Goal: Contribute content

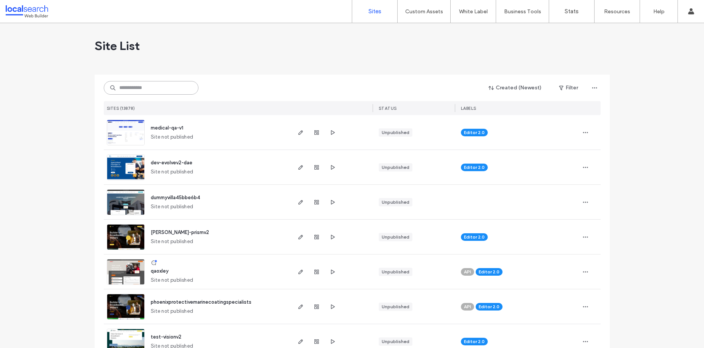
click at [156, 83] on input at bounding box center [151, 88] width 95 height 14
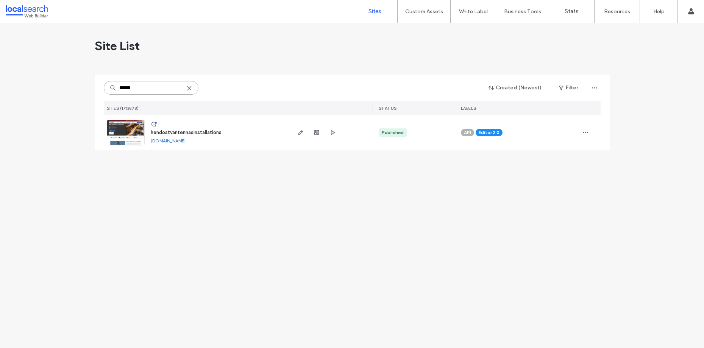
type input "******"
click at [138, 132] on img at bounding box center [125, 145] width 37 height 51
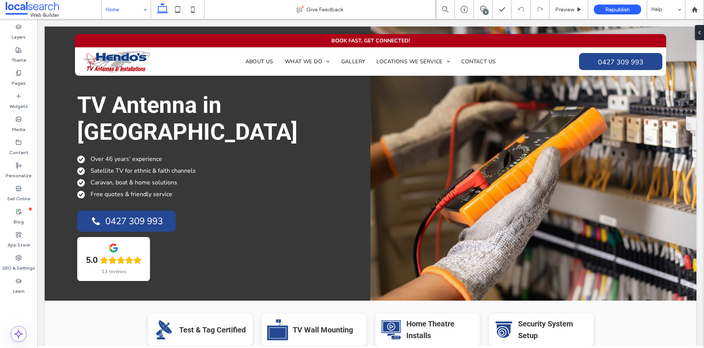
drag, startPoint x: 95, startPoint y: 1, endPoint x: 134, endPoint y: 13, distance: 40.9
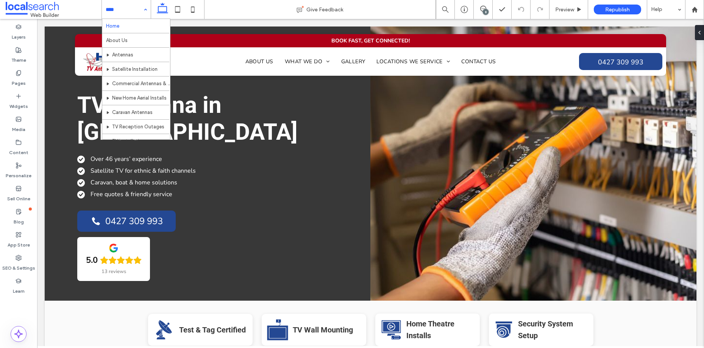
scroll to position [181, 0]
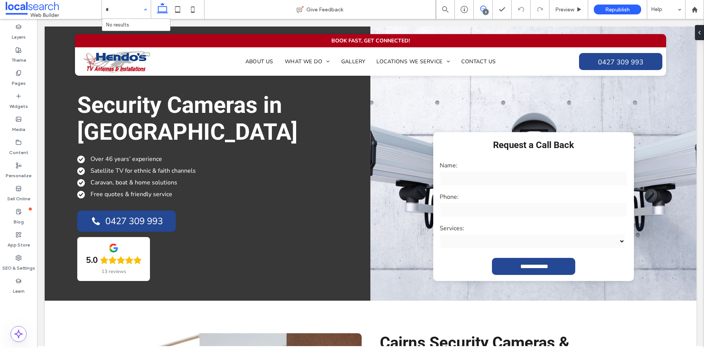
type input "*"
click at [484, 7] on icon at bounding box center [483, 9] width 6 height 6
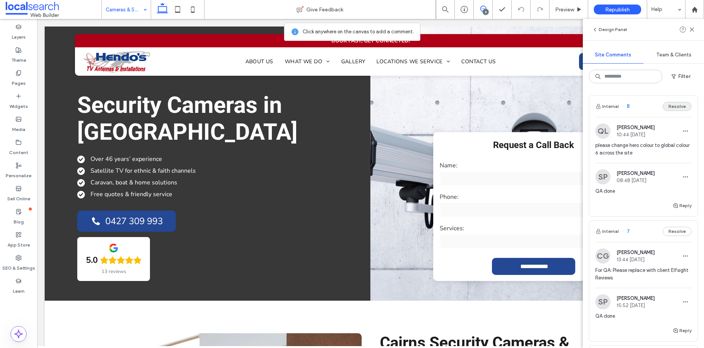
click at [681, 106] on button "Resolve" at bounding box center [676, 106] width 29 height 9
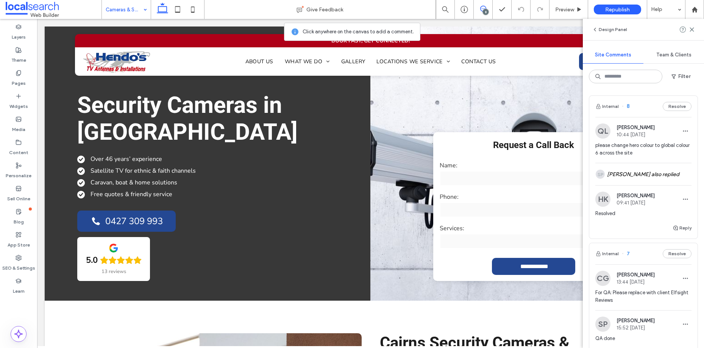
click at [681, 249] on button "Resolve" at bounding box center [676, 253] width 29 height 9
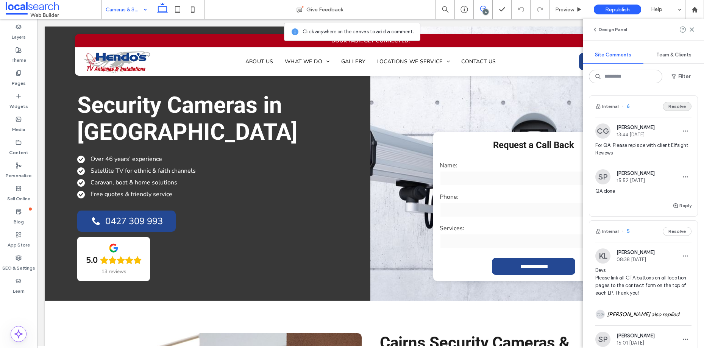
click at [681, 107] on button "Resolve" at bounding box center [676, 106] width 29 height 9
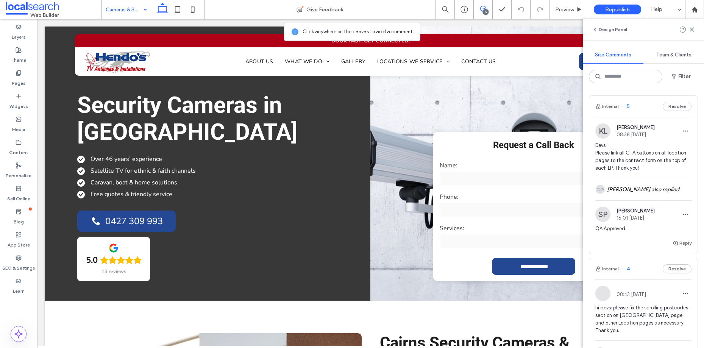
click at [681, 107] on button "Resolve" at bounding box center [676, 106] width 29 height 9
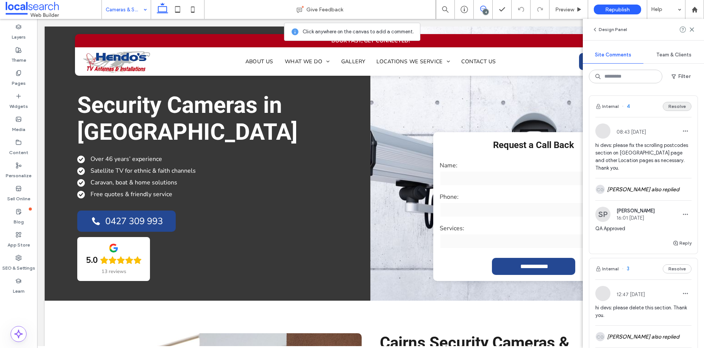
click at [681, 108] on button "Resolve" at bounding box center [676, 106] width 29 height 9
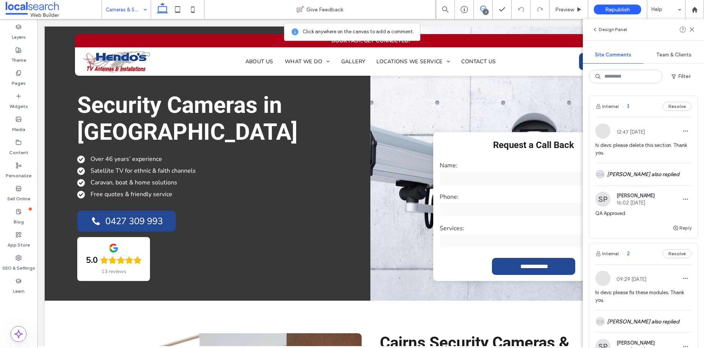
click at [681, 108] on button "Resolve" at bounding box center [676, 106] width 29 height 9
click at [681, 249] on button "Resolve" at bounding box center [676, 253] width 29 height 9
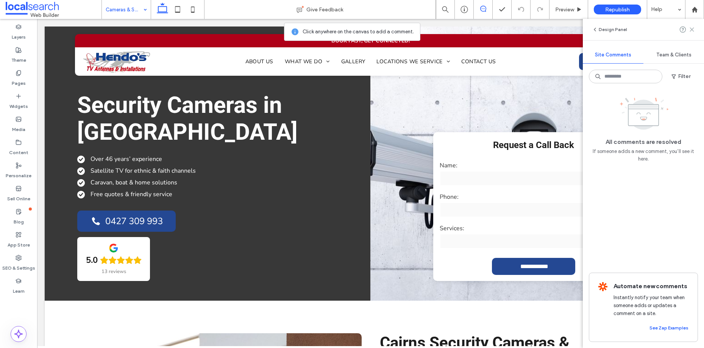
click at [690, 31] on icon at bounding box center [692, 29] width 6 height 6
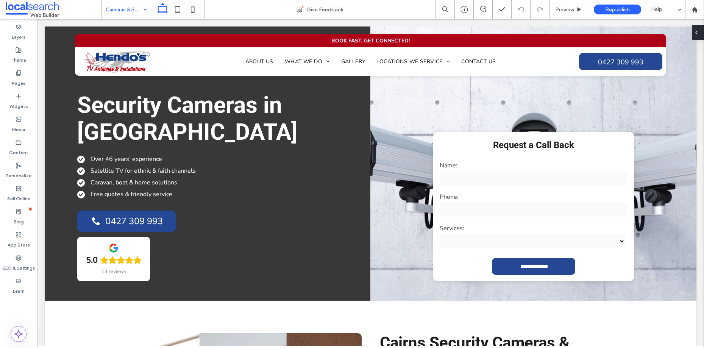
click at [696, 37] on span at bounding box center [696, 32] width 6 height 15
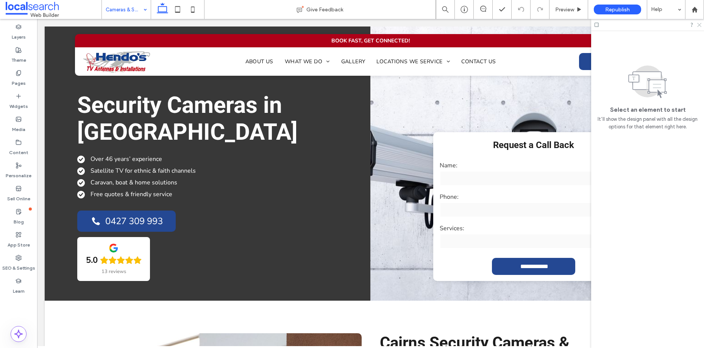
click at [699, 23] on icon at bounding box center [698, 24] width 5 height 5
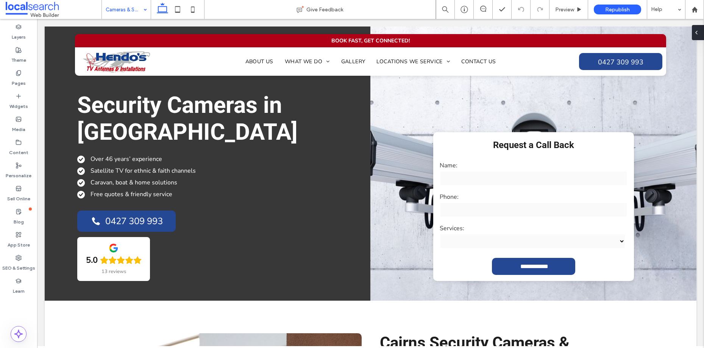
click at [700, 33] on div at bounding box center [698, 32] width 12 height 15
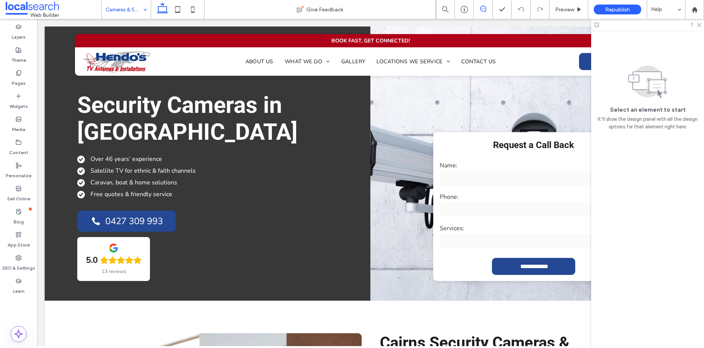
click at [487, 8] on span at bounding box center [483, 9] width 19 height 6
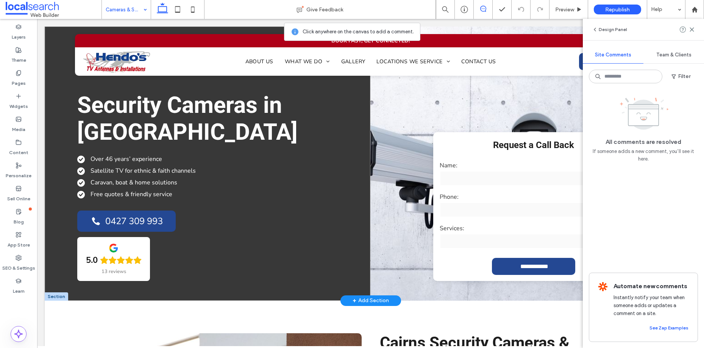
click at [354, 98] on div "Security Cameras in [GEOGRAPHIC_DATA] Over 46 years’ experience Satellite TV fo…" at bounding box center [208, 163] width 326 height 274
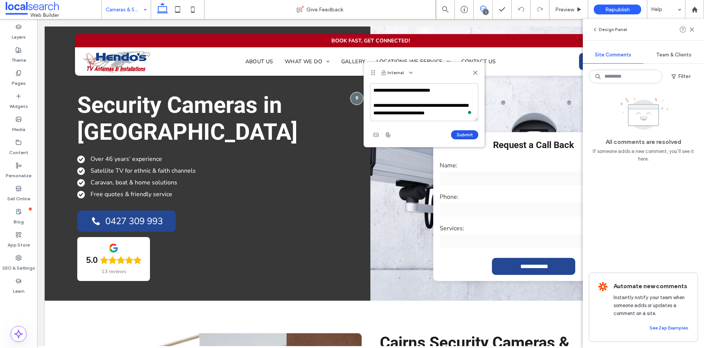
type textarea "**********"
click at [463, 137] on button "Submit" at bounding box center [464, 134] width 27 height 9
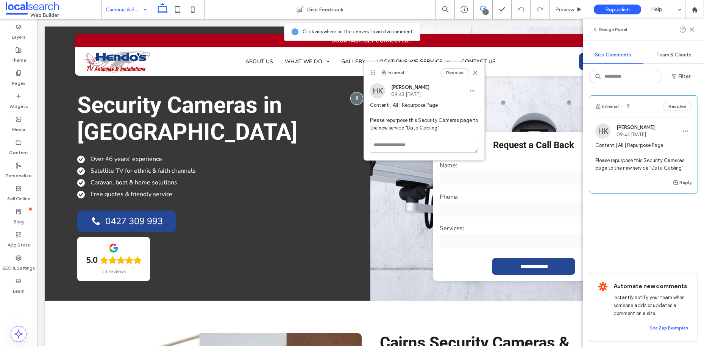
drag, startPoint x: 693, startPoint y: 29, endPoint x: 616, endPoint y: 43, distance: 77.7
click at [693, 29] on icon at bounding box center [692, 29] width 6 height 6
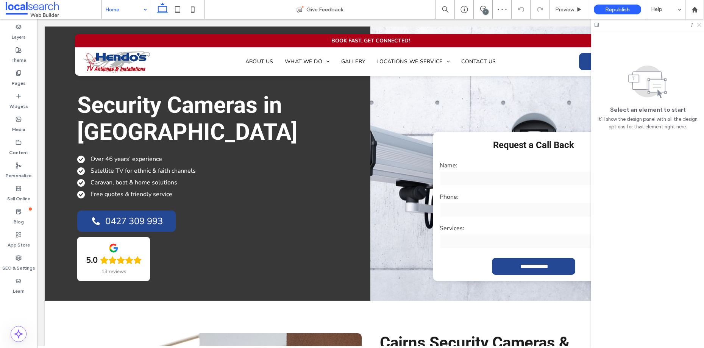
click at [698, 23] on icon at bounding box center [698, 24] width 5 height 5
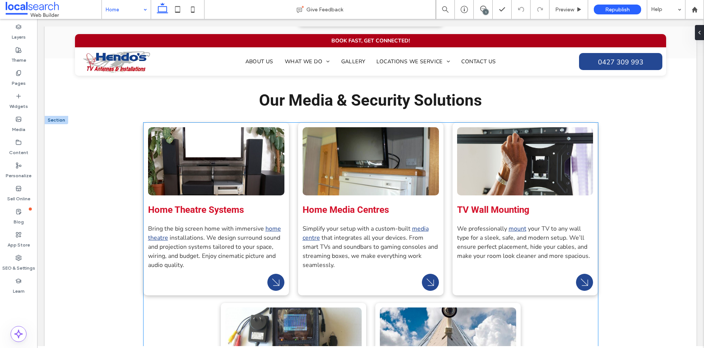
scroll to position [1416, 0]
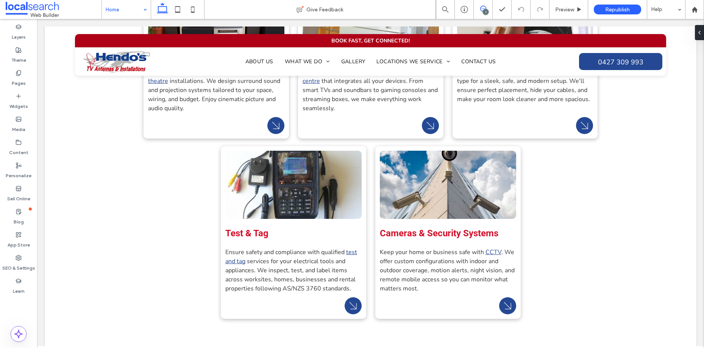
click at [487, 8] on span at bounding box center [483, 9] width 19 height 6
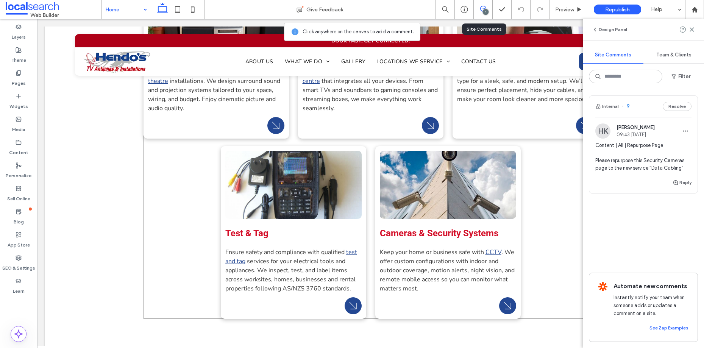
click at [545, 132] on div "View more Home Theatre Systems Bring the big screen home with immersive home th…" at bounding box center [370, 142] width 454 height 353
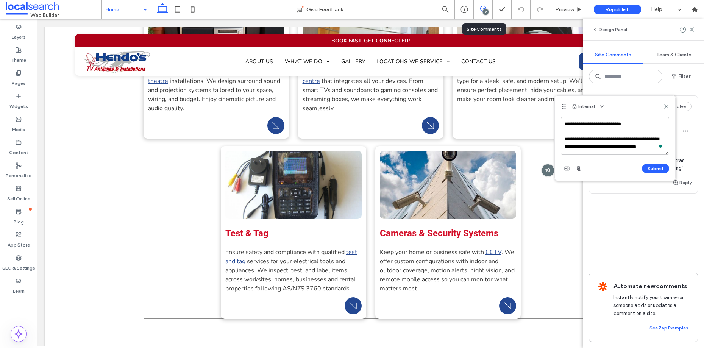
scroll to position [3, 0]
type textarea "**********"
click at [662, 168] on button "Submit" at bounding box center [655, 168] width 27 height 9
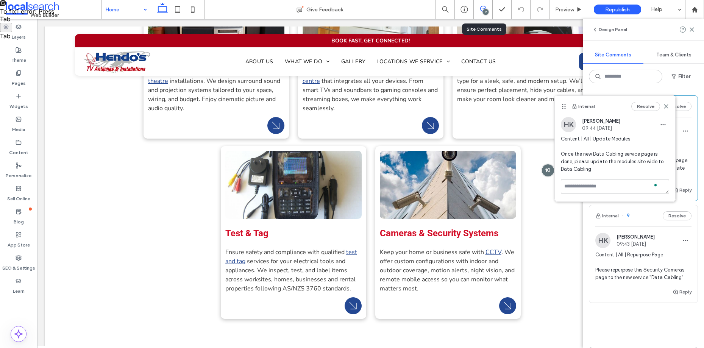
scroll to position [0, 0]
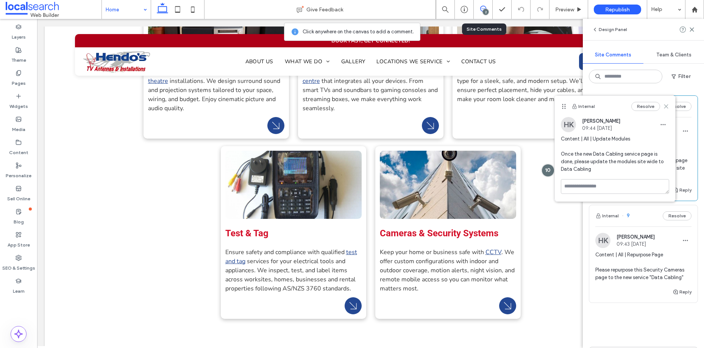
click at [667, 104] on icon at bounding box center [666, 106] width 6 height 6
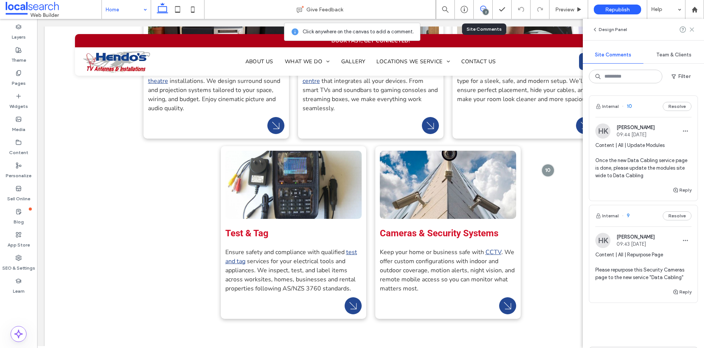
click at [691, 28] on icon at bounding box center [692, 29] width 6 height 6
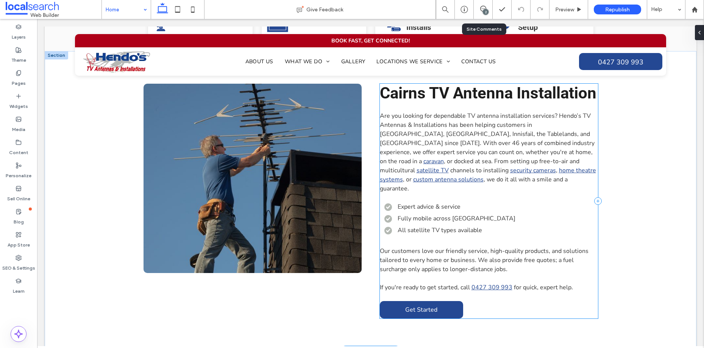
scroll to position [236, 0]
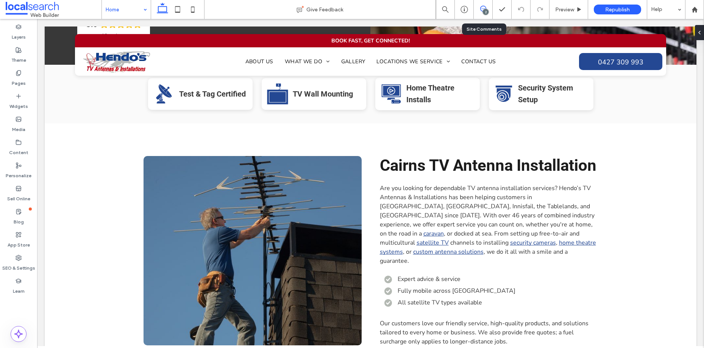
click at [486, 7] on span at bounding box center [483, 9] width 19 height 6
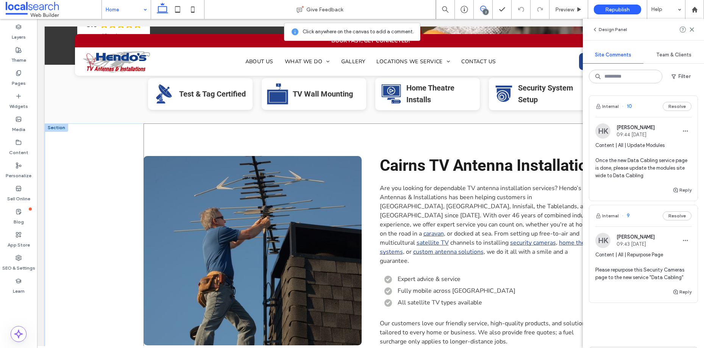
click at [521, 123] on div "View more Cairns TV Antenna Installation Are you looking for dependable TV ante…" at bounding box center [370, 273] width 454 height 300
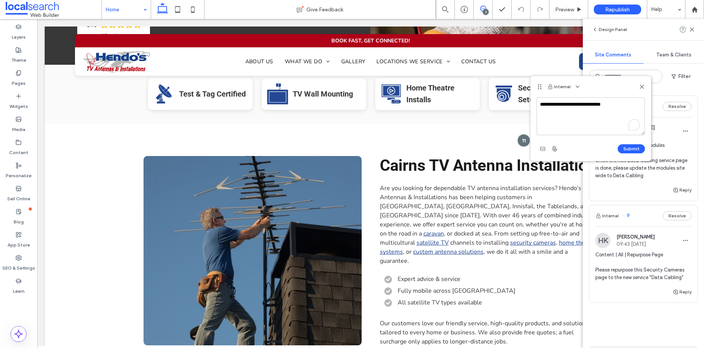
click at [569, 105] on textarea "**********" at bounding box center [590, 116] width 108 height 38
click at [599, 110] on textarea "**********" at bounding box center [590, 116] width 108 height 38
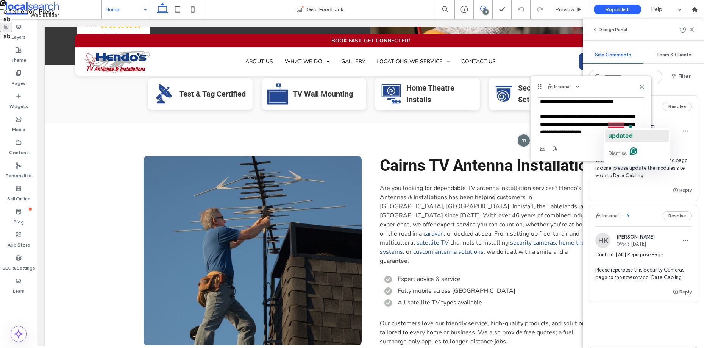
click at [616, 136] on span "updated" at bounding box center [620, 136] width 25 height 8
type textarea "**********"
click at [629, 144] on div "Submit" at bounding box center [590, 149] width 108 height 12
click at [630, 147] on button "Submit" at bounding box center [630, 148] width 27 height 9
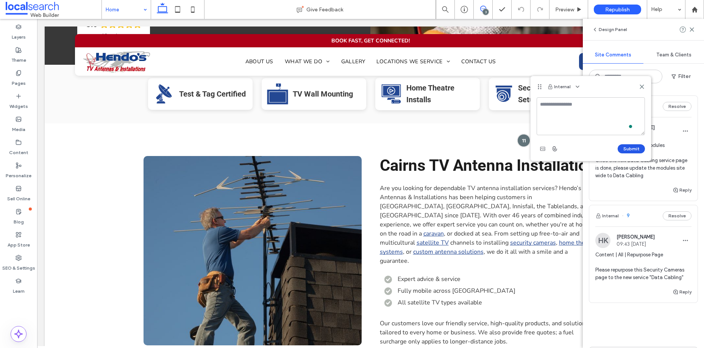
scroll to position [0, 0]
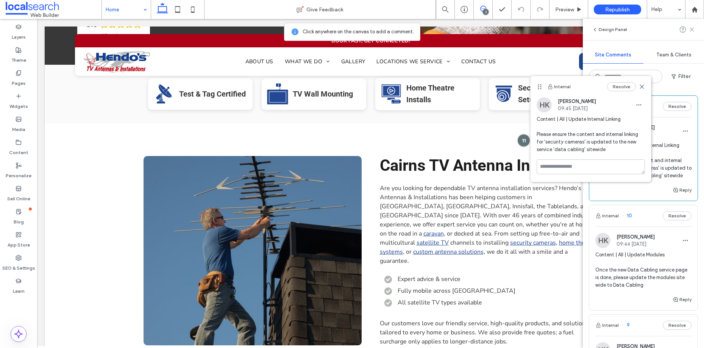
click at [692, 31] on icon at bounding box center [692, 29] width 6 height 6
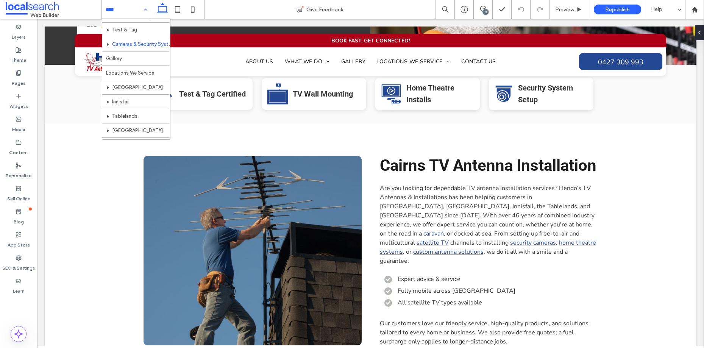
scroll to position [168, 0]
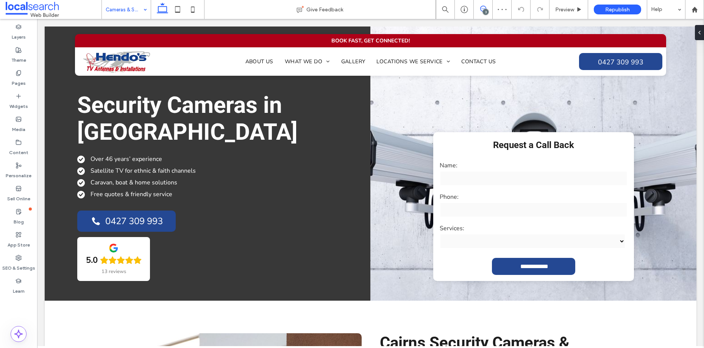
click at [481, 11] on icon at bounding box center [483, 9] width 6 height 6
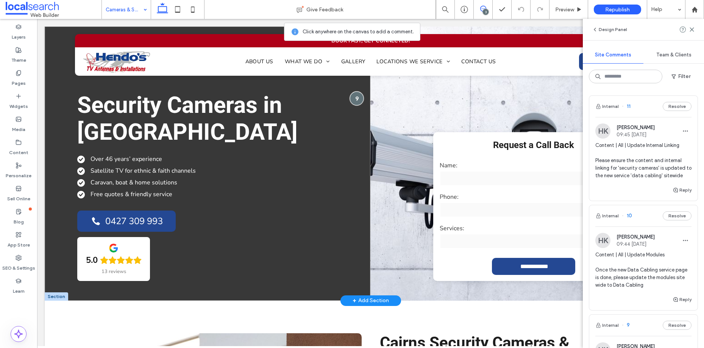
click at [355, 99] on div at bounding box center [356, 98] width 14 height 14
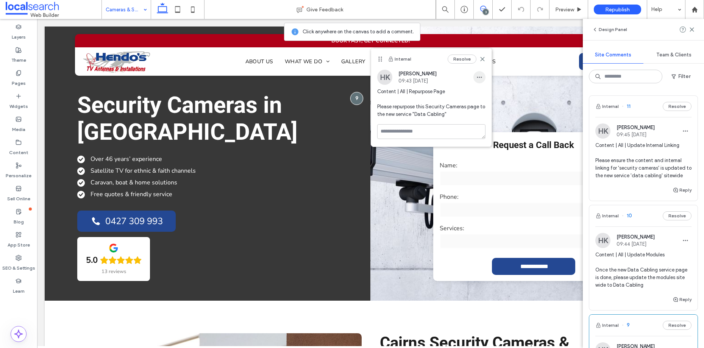
click at [480, 76] on icon "button" at bounding box center [479, 77] width 6 height 6
drag, startPoint x: 492, startPoint y: 94, endPoint x: 487, endPoint y: 98, distance: 6.7
click at [492, 94] on div "Edit" at bounding box center [507, 97] width 67 height 14
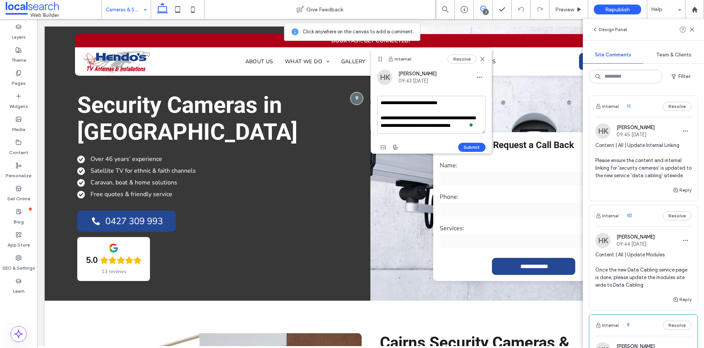
scroll to position [7, 0]
click at [425, 124] on textarea "**********" at bounding box center [431, 115] width 108 height 38
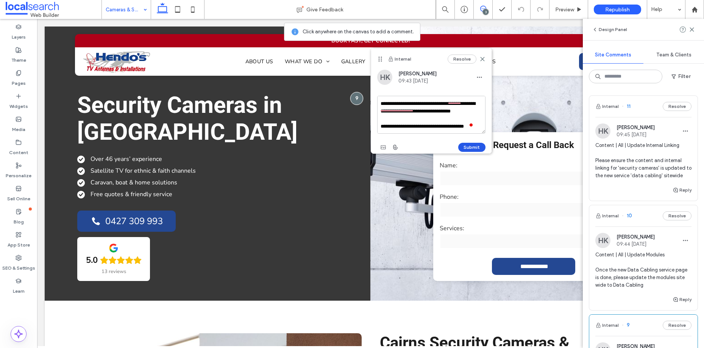
type textarea "**********"
drag, startPoint x: 474, startPoint y: 144, endPoint x: 371, endPoint y: 103, distance: 110.4
click at [474, 144] on button "Submit" at bounding box center [471, 147] width 27 height 9
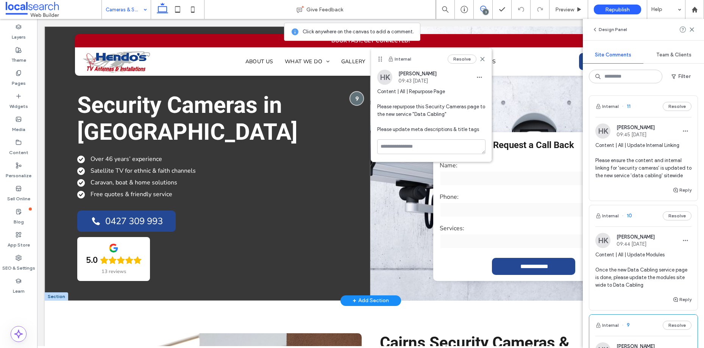
click at [355, 98] on div at bounding box center [356, 98] width 14 height 14
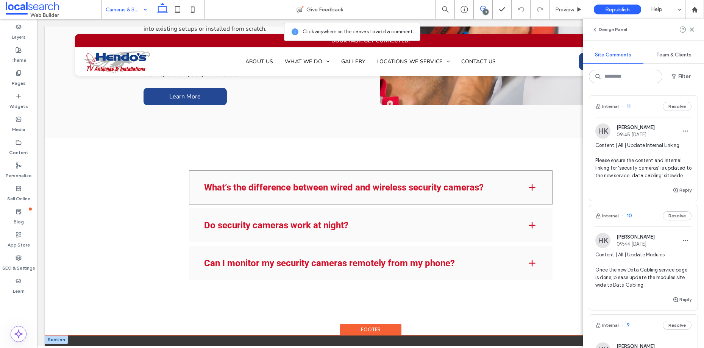
scroll to position [1036, 0]
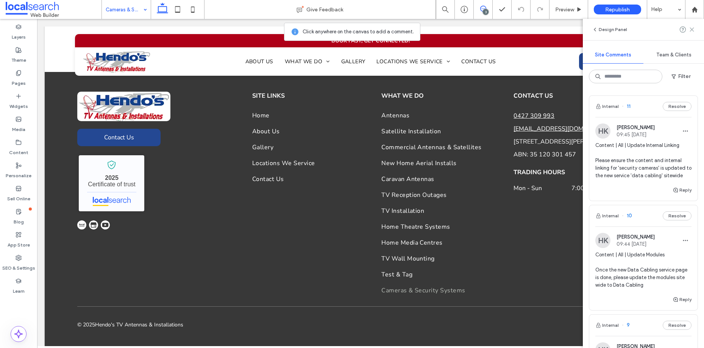
click at [693, 31] on use at bounding box center [691, 29] width 3 height 3
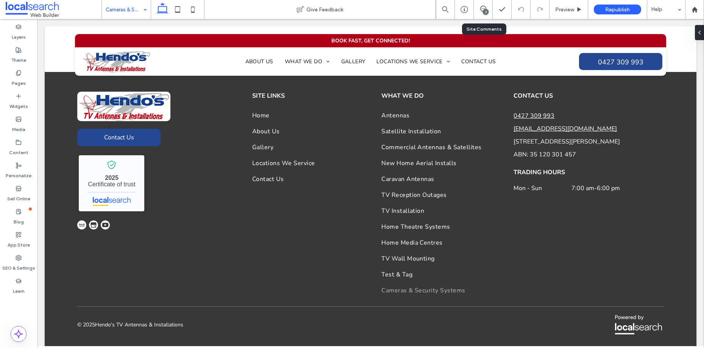
click at [481, 5] on div "3" at bounding box center [483, 9] width 19 height 19
click at [484, 7] on icon at bounding box center [483, 9] width 6 height 6
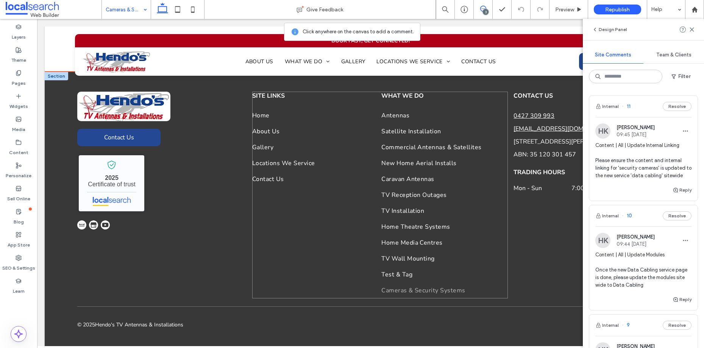
click at [330, 267] on div "Site Links Home About Us Gallery Locations We Service Contact Us What WE Do Ant…" at bounding box center [380, 195] width 256 height 207
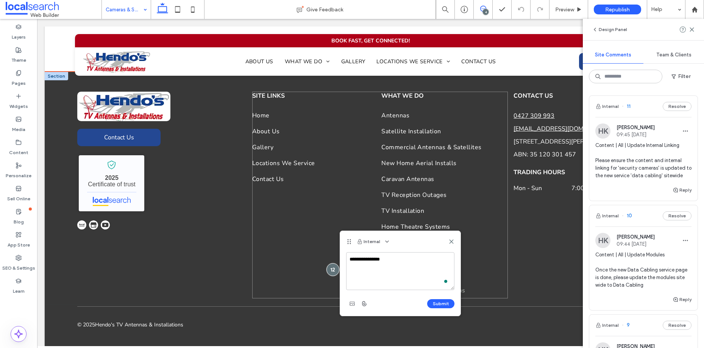
type textarea "**********"
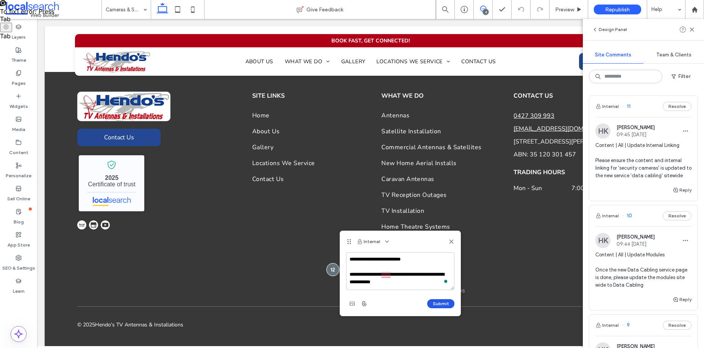
type textarea "**********"
click at [451, 302] on button "Submit" at bounding box center [440, 303] width 27 height 9
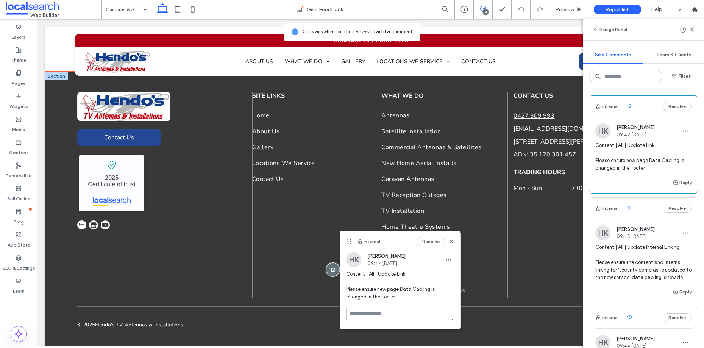
click at [332, 268] on div at bounding box center [333, 270] width 14 height 14
